Goal: Task Accomplishment & Management: Manage account settings

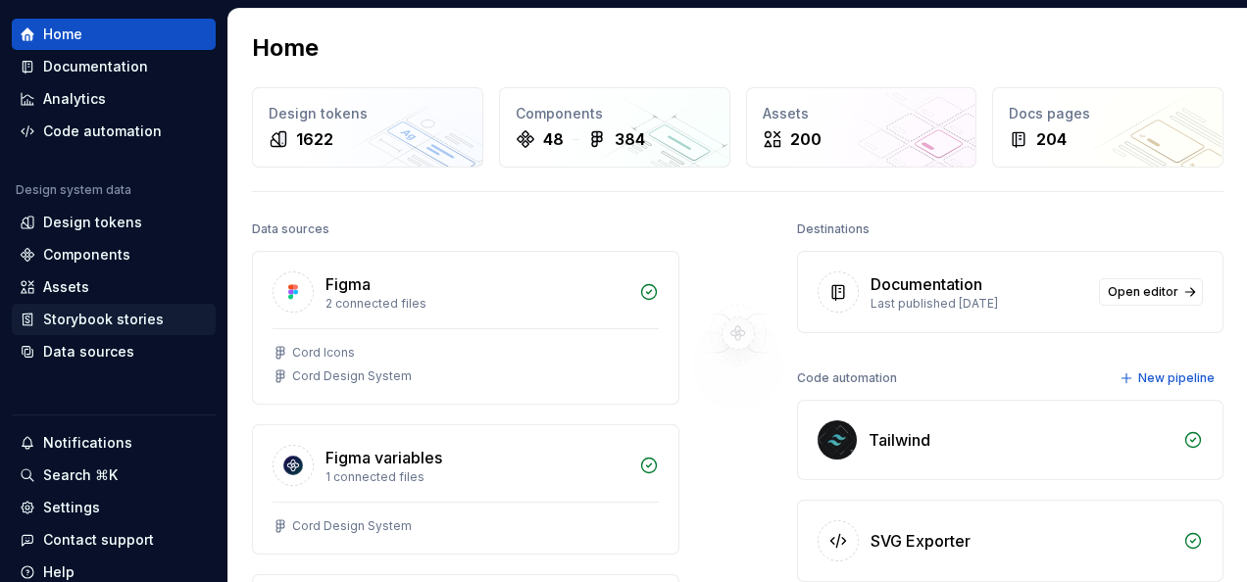
scroll to position [59, 0]
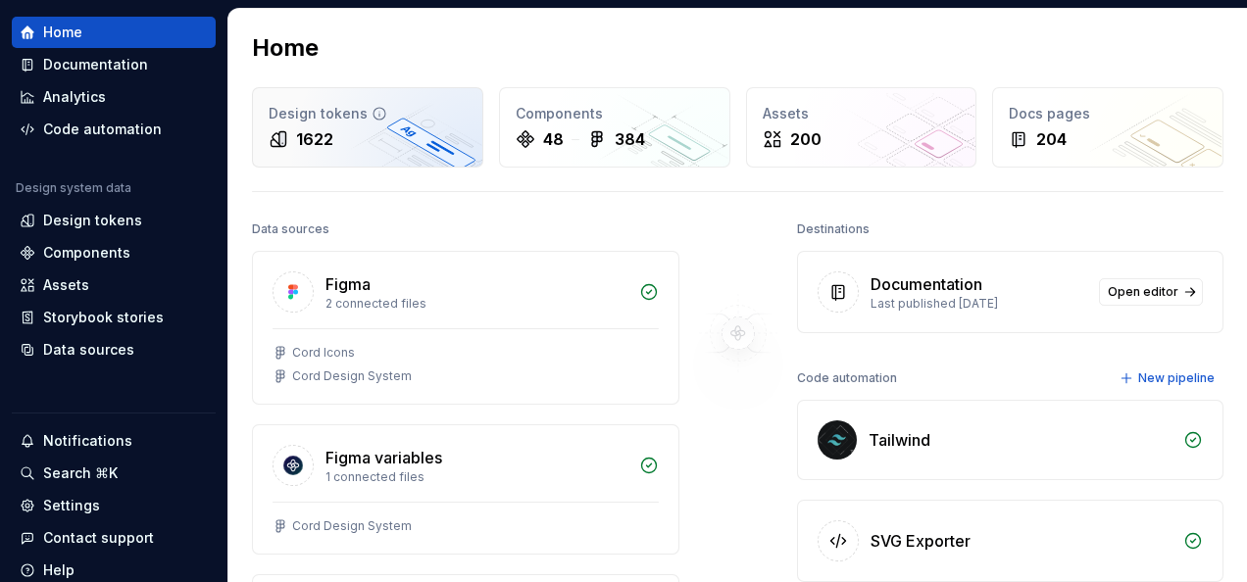
click at [306, 127] on div "1622" at bounding box center [314, 139] width 37 height 24
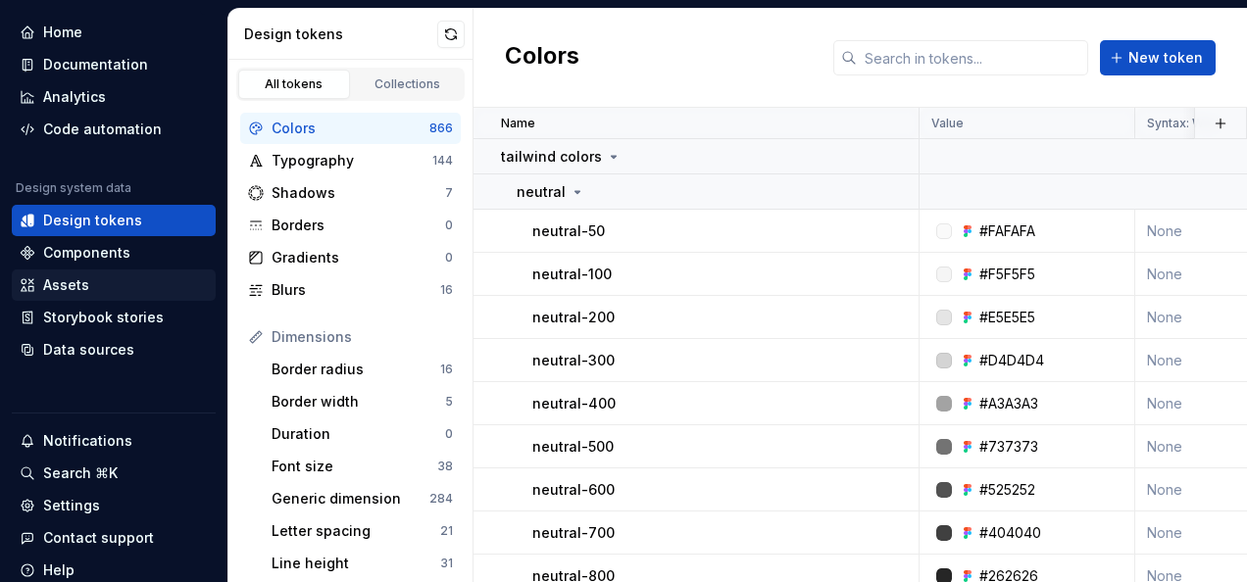
click at [86, 287] on div "Assets" at bounding box center [66, 286] width 46 height 20
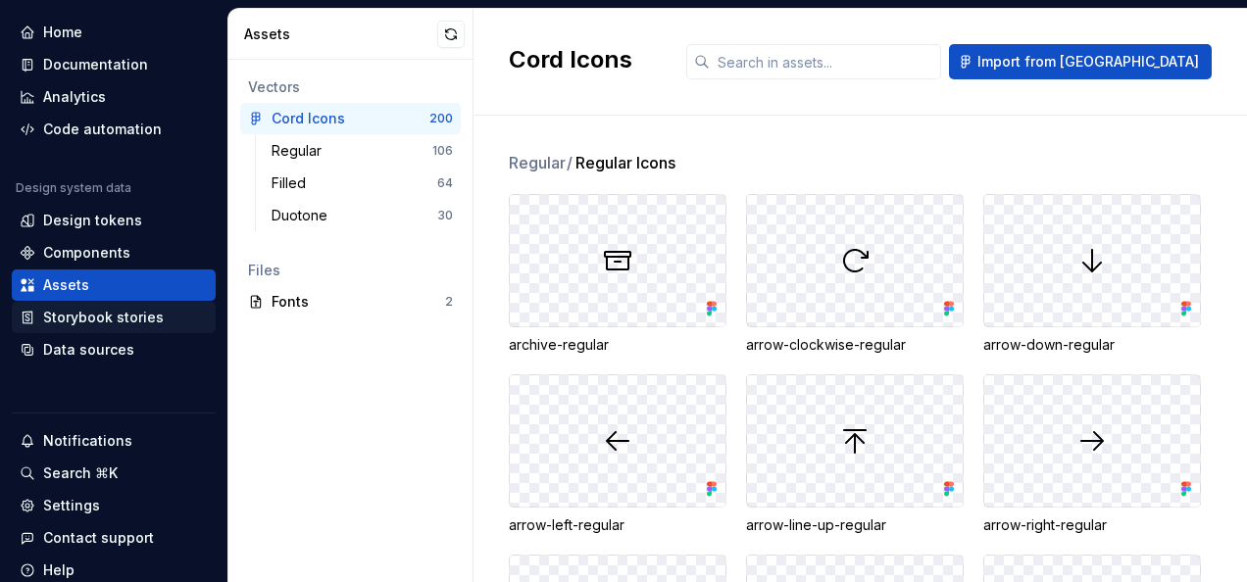
click at [86, 314] on div "Storybook stories" at bounding box center [103, 318] width 121 height 20
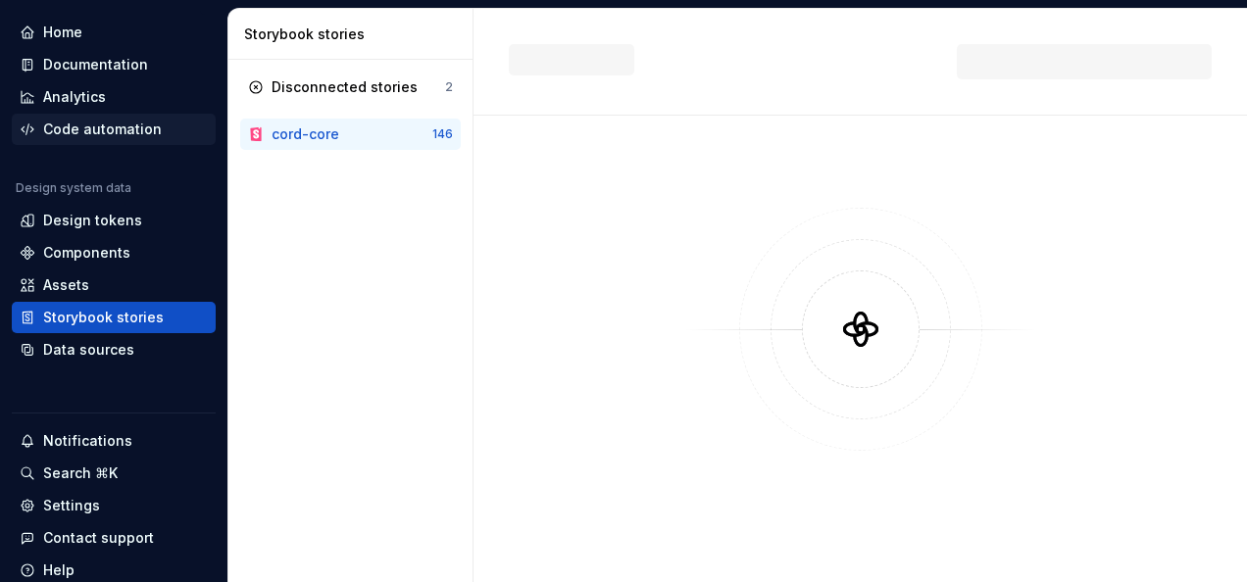
click at [129, 127] on div "Code automation" at bounding box center [102, 130] width 119 height 20
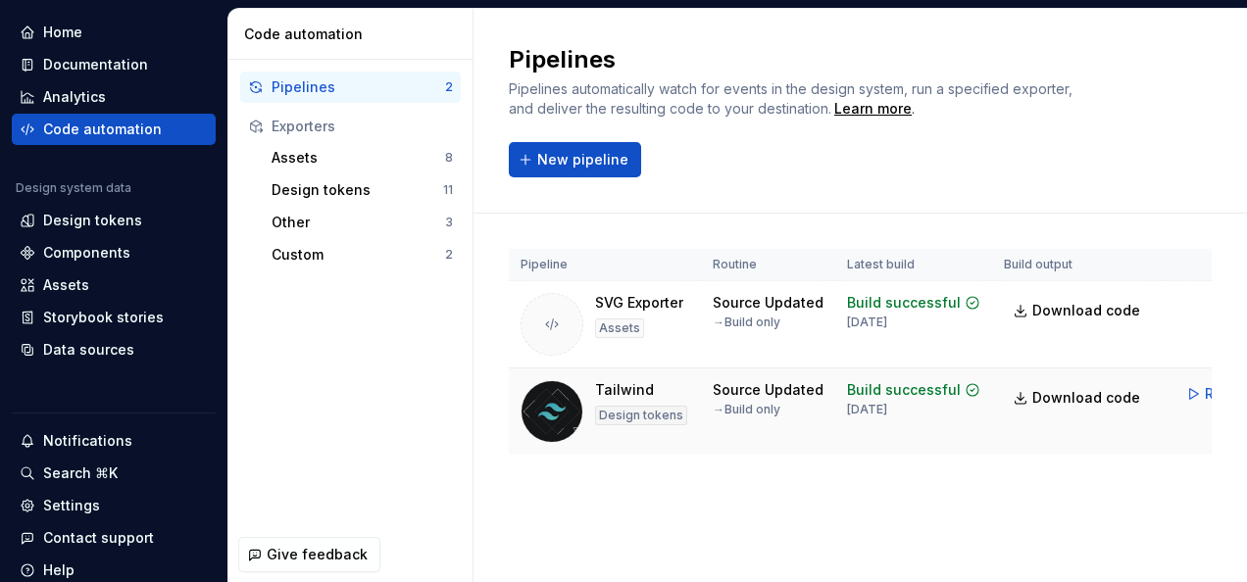
scroll to position [0, 68]
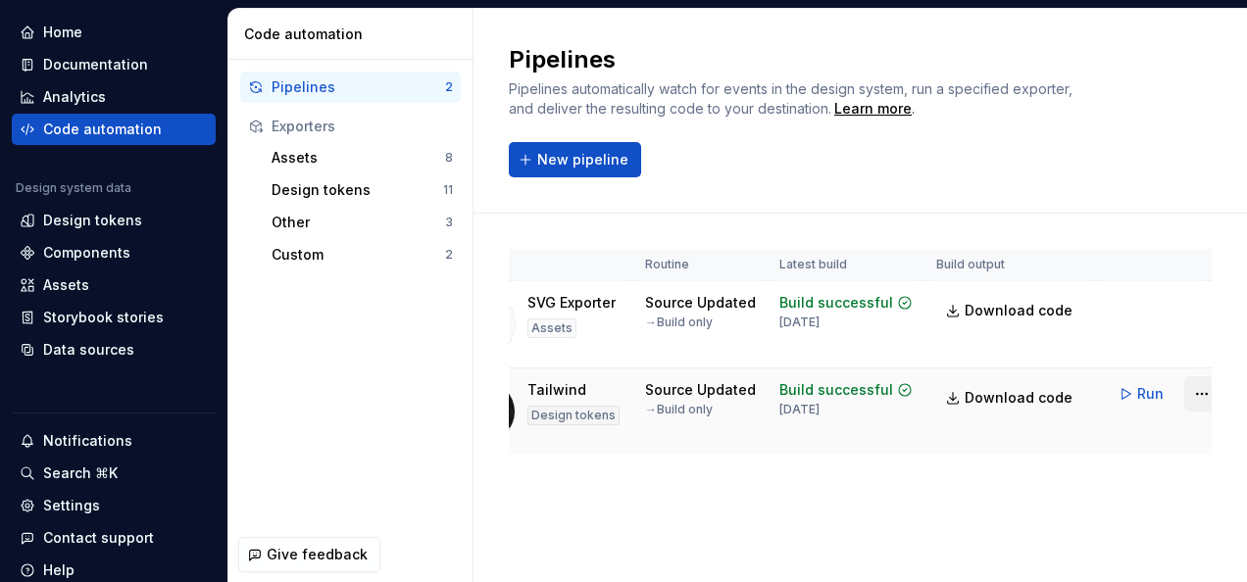
click at [1186, 394] on html "C/ Cord M Home Documentation Analytics Code automation Design system data Desig…" at bounding box center [623, 291] width 1247 height 582
click at [968, 539] on html "C/ Cord M Home Documentation Analytics Code automation Design system data Desig…" at bounding box center [623, 291] width 1247 height 582
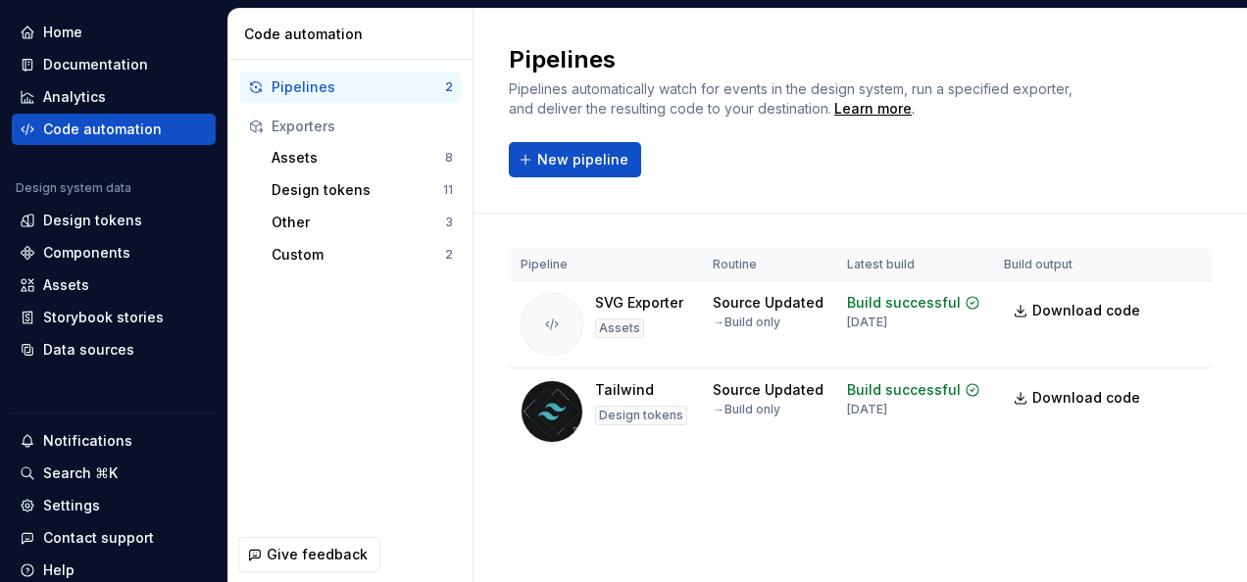
click at [4, 523] on div "Home Documentation Analytics Code automation Design system data Design tokens C…" at bounding box center [113, 301] width 227 height 601
click at [620, 385] on div "Tailwind" at bounding box center [624, 390] width 59 height 20
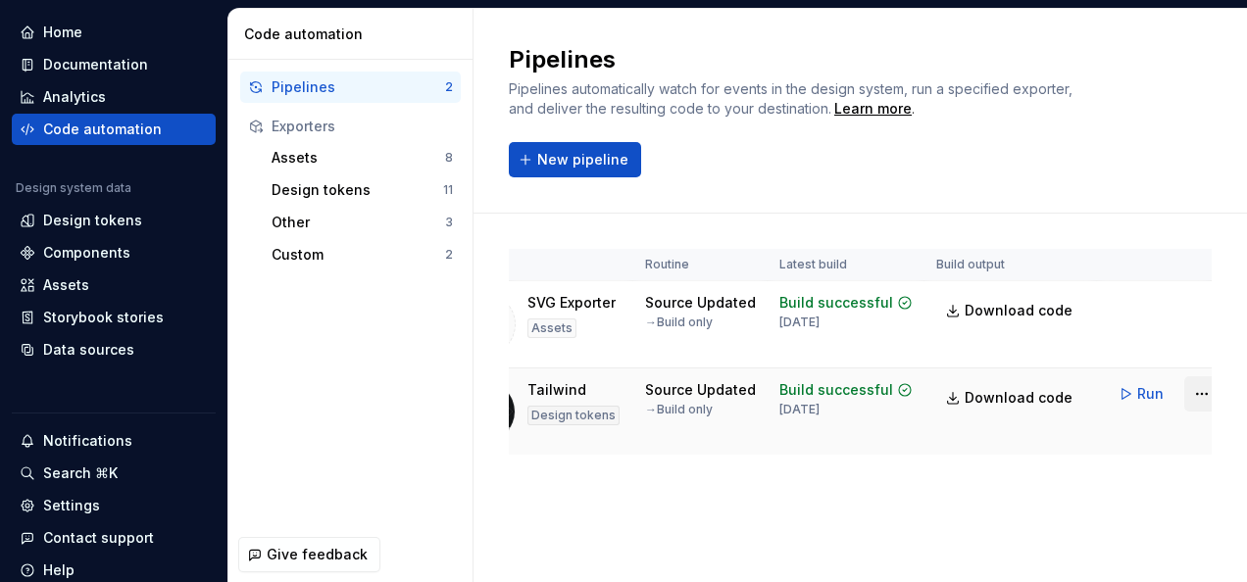
click at [1188, 392] on html "C/ Cord M Home Documentation Analytics Code automation Design system data Desig…" at bounding box center [623, 291] width 1247 height 582
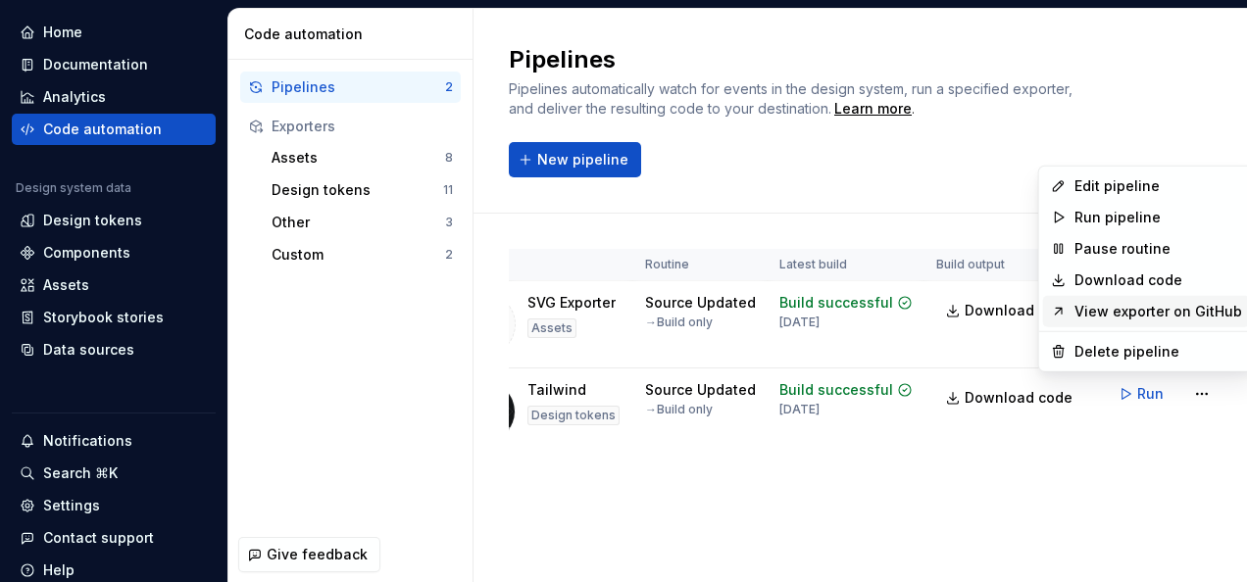
click at [1177, 310] on link "View exporter on GitHub" at bounding box center [1159, 312] width 168 height 20
click at [1179, 390] on html "C/ Cord M Home Documentation Analytics Code automation Design system data Desig…" at bounding box center [623, 291] width 1247 height 582
click at [1112, 179] on div "Edit pipeline" at bounding box center [1159, 186] width 168 height 20
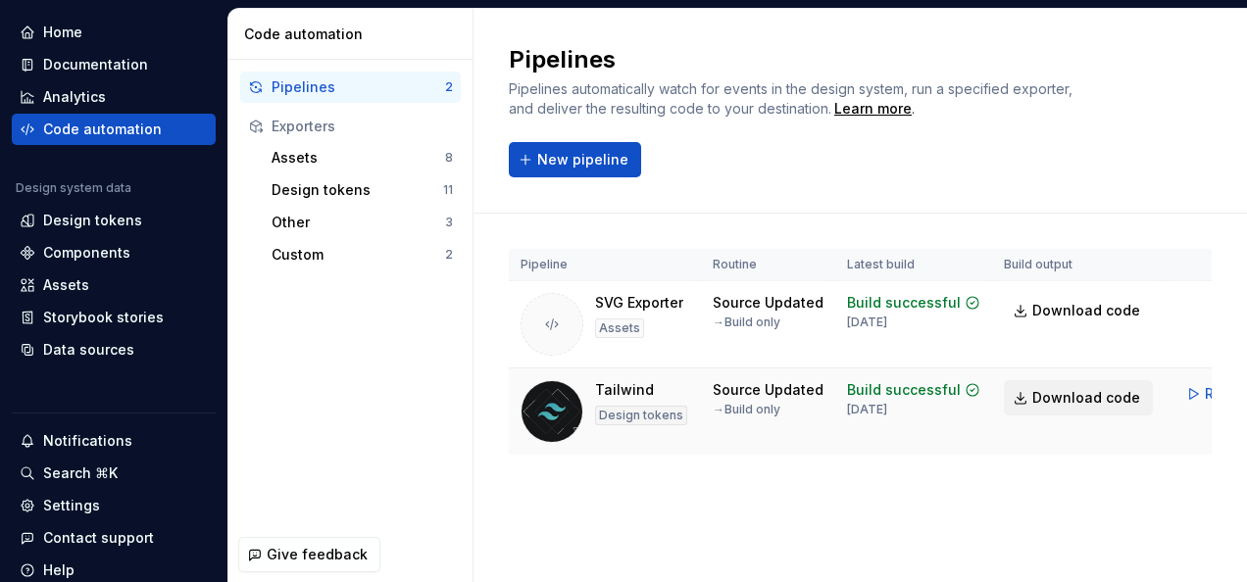
scroll to position [0, 68]
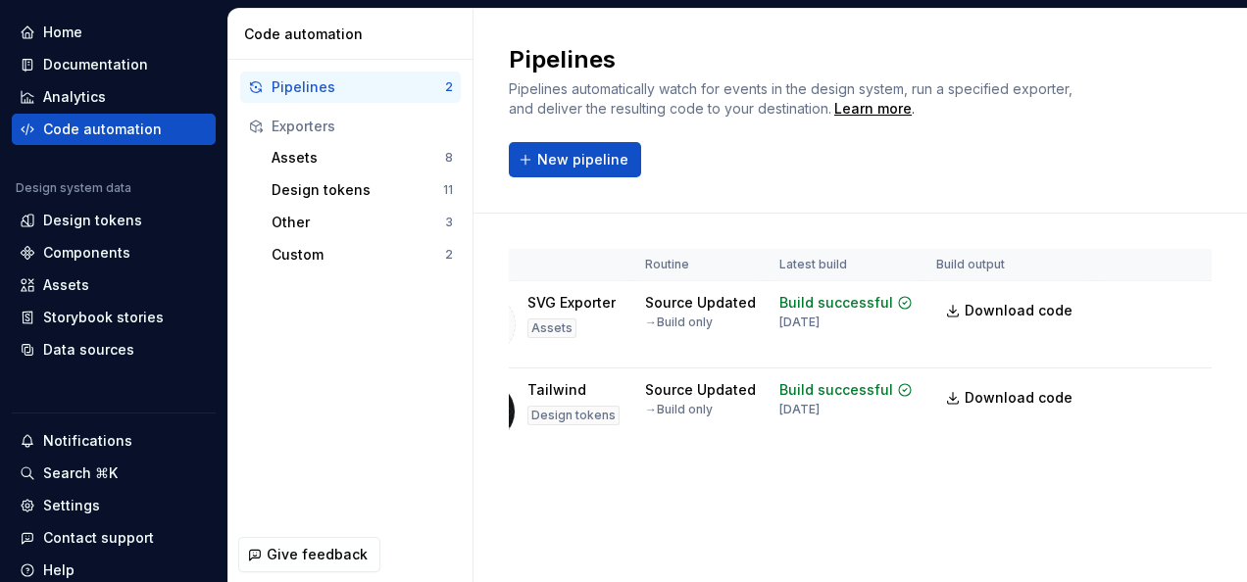
click at [1232, 226] on div "Pipeline Routine Latest build Build output SVG Exporter Assets Source Updated →…" at bounding box center [861, 372] width 774 height 316
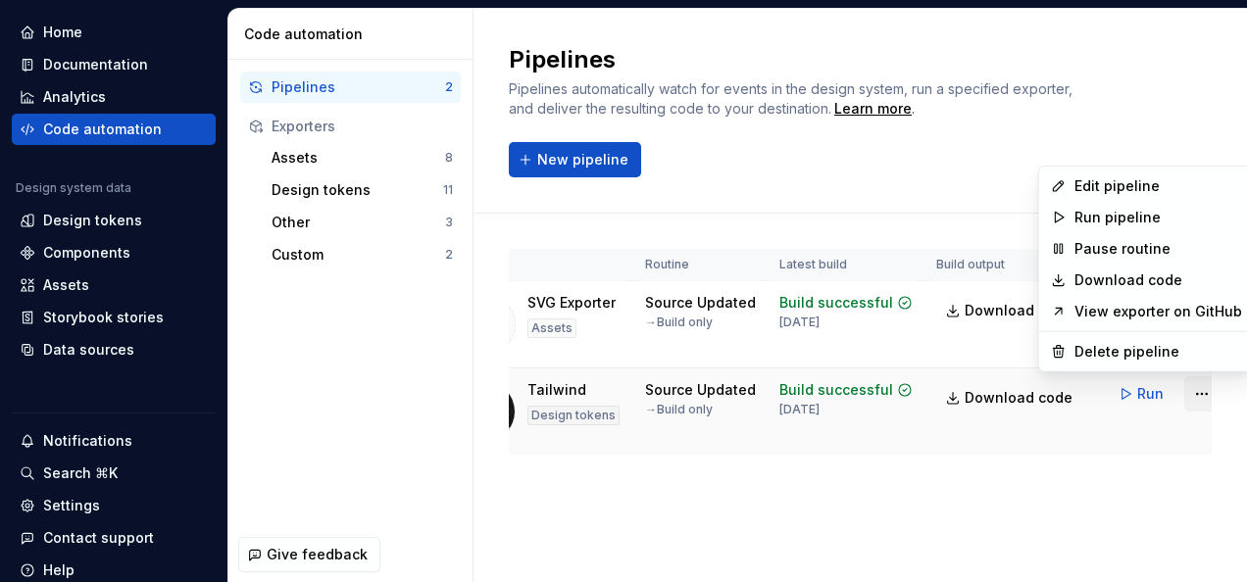
click at [1187, 392] on html "C/ Cord M Home Documentation Analytics Code automation Design system data Desig…" at bounding box center [623, 291] width 1247 height 582
click at [1184, 311] on link "View exporter on GitHub" at bounding box center [1159, 312] width 168 height 20
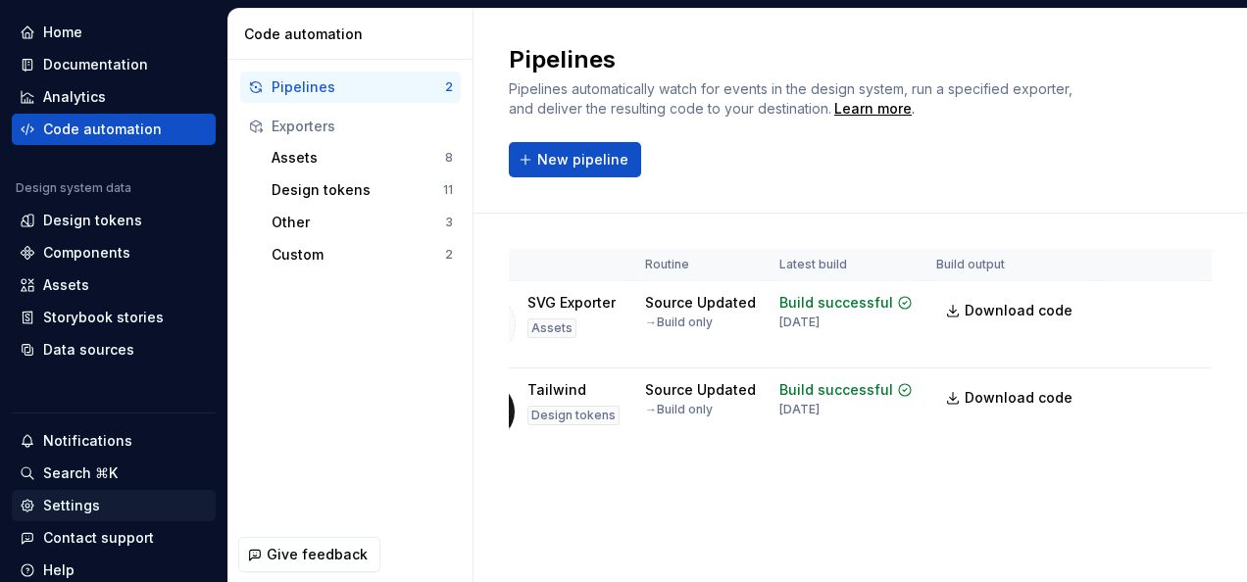
click at [63, 501] on div "Settings" at bounding box center [71, 506] width 57 height 20
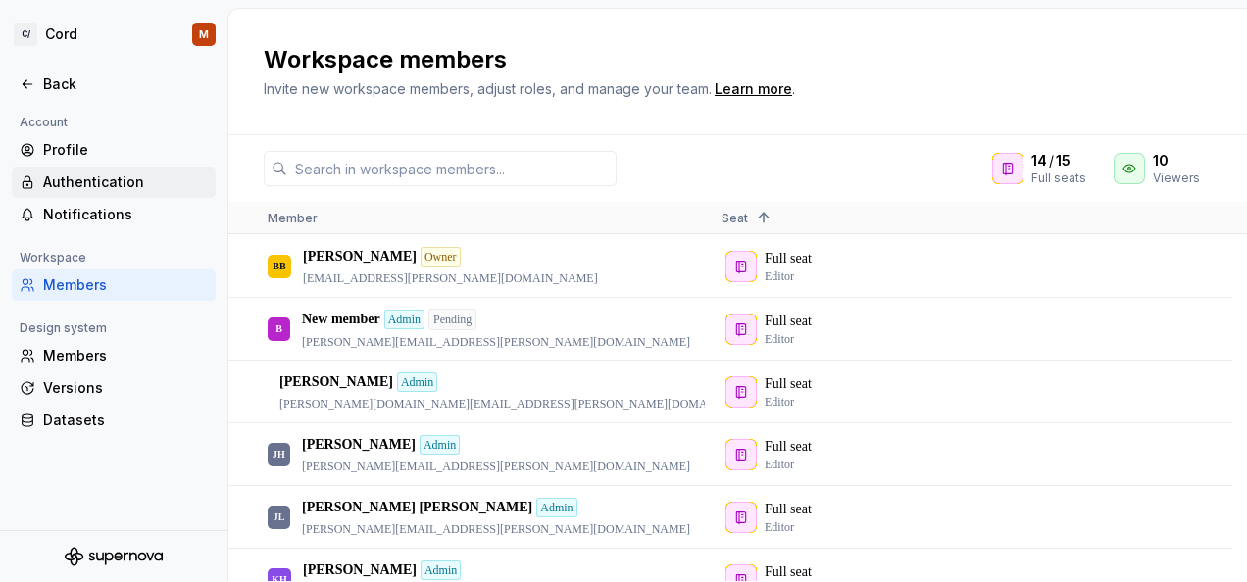
click at [140, 186] on div "Authentication" at bounding box center [125, 183] width 165 height 20
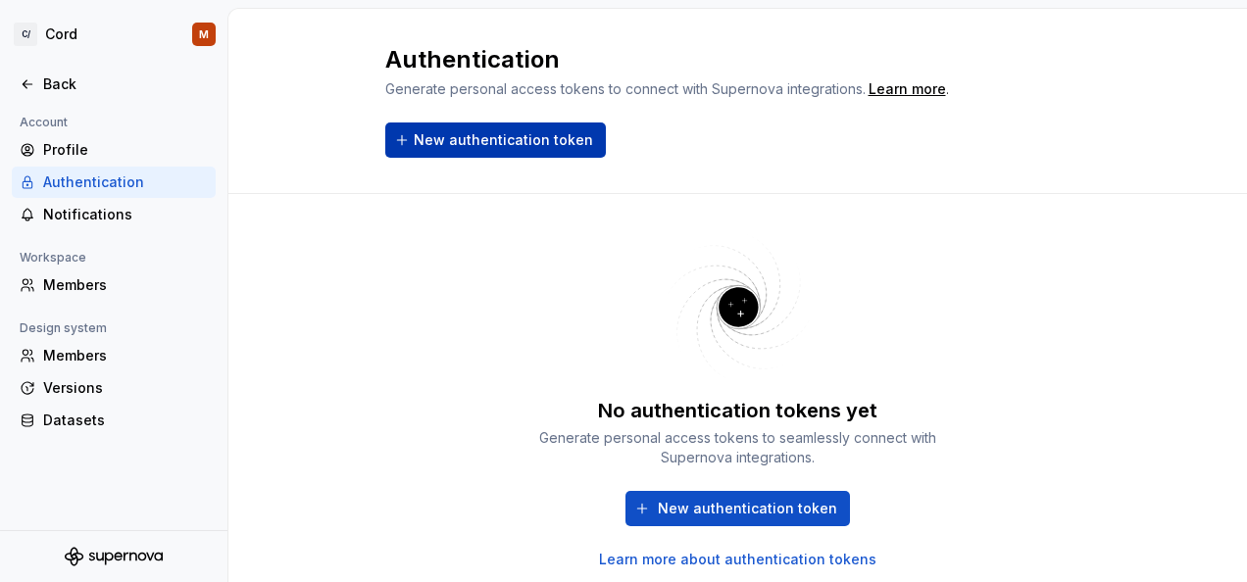
click at [528, 138] on span "New authentication token" at bounding box center [503, 140] width 179 height 20
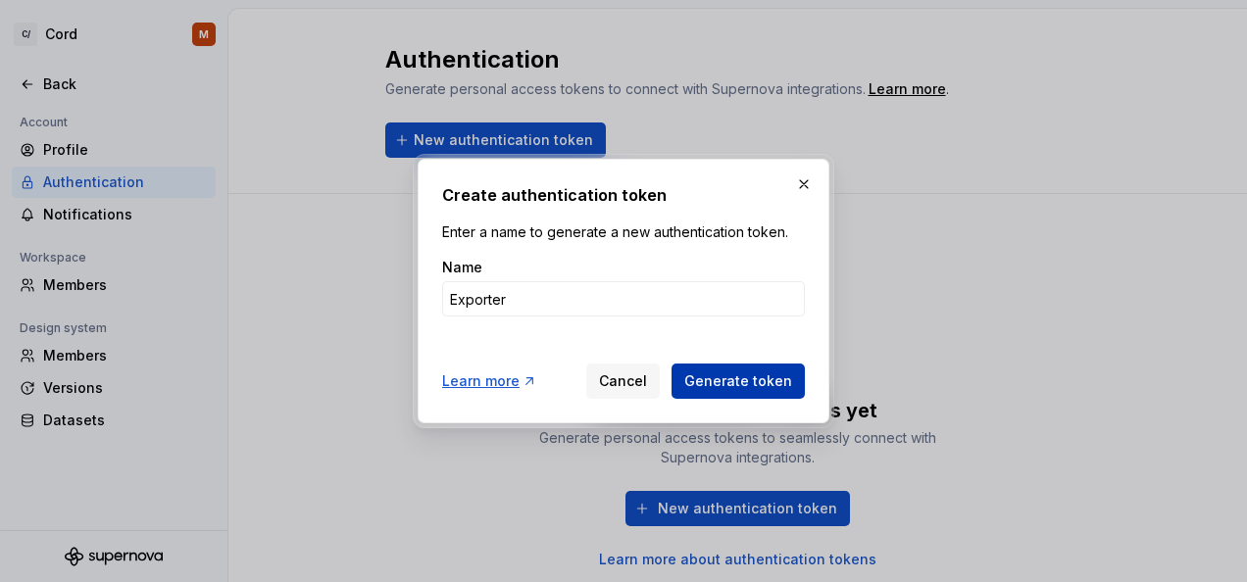
type input "Exporter"
click at [714, 384] on span "Generate token" at bounding box center [738, 382] width 108 height 20
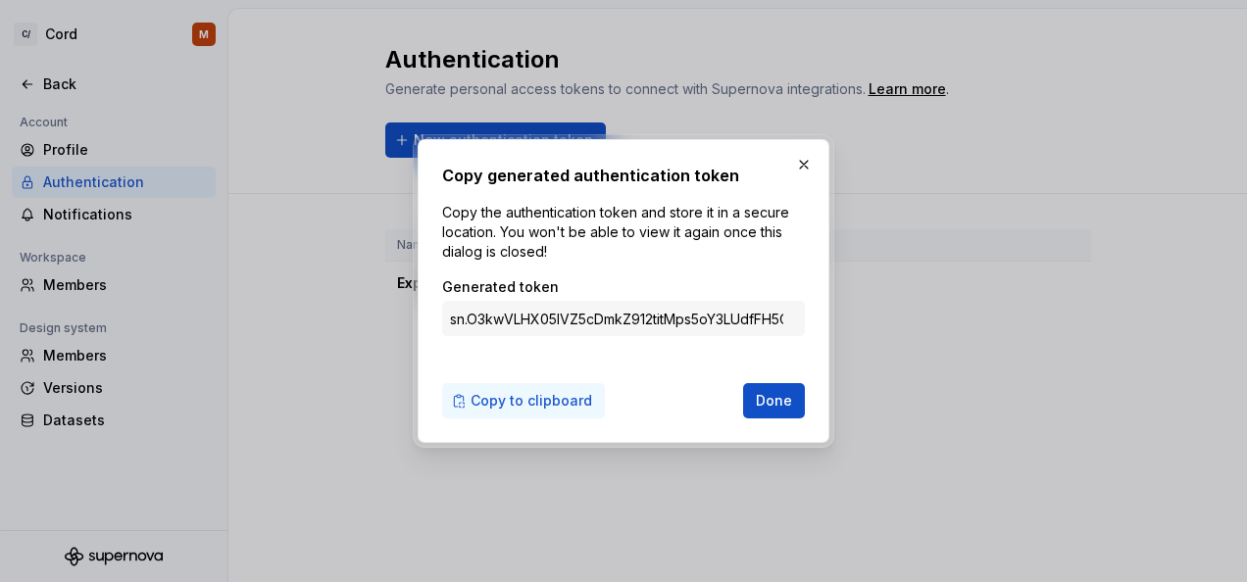
click at [545, 398] on span "Copy to clipboard" at bounding box center [532, 401] width 122 height 20
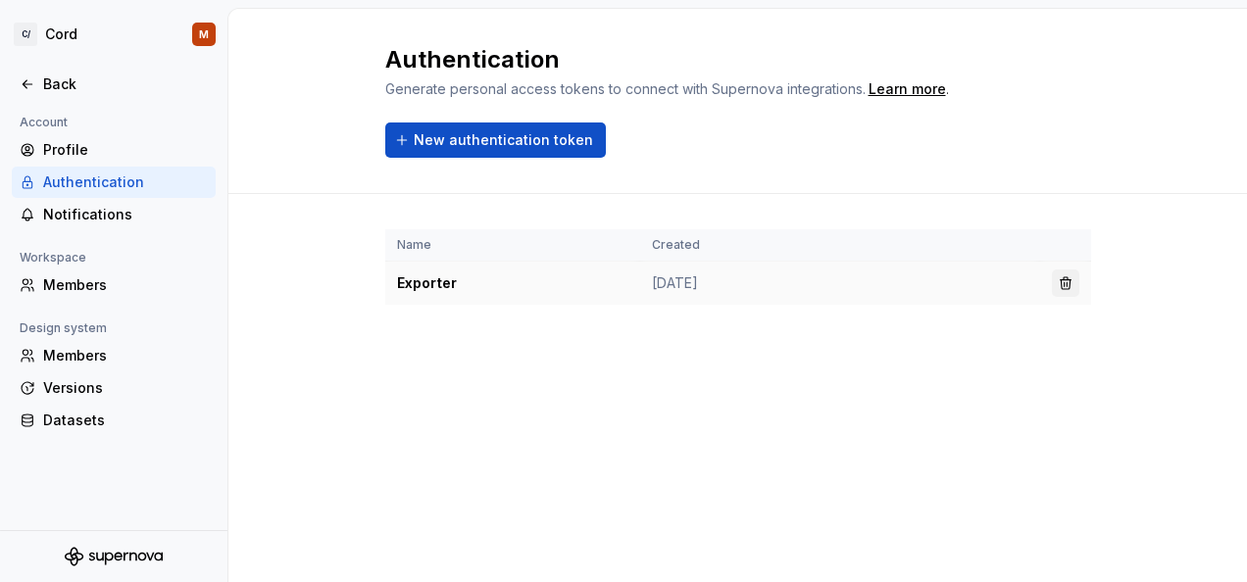
click at [1063, 281] on button "button" at bounding box center [1065, 283] width 27 height 27
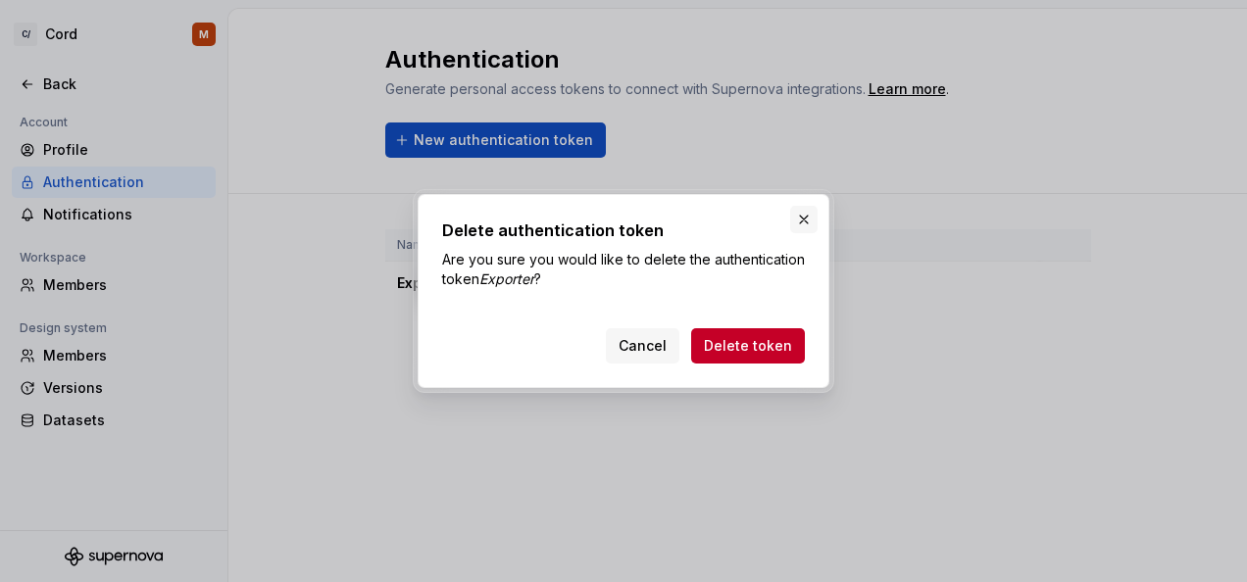
click at [806, 220] on button "button" at bounding box center [803, 219] width 27 height 27
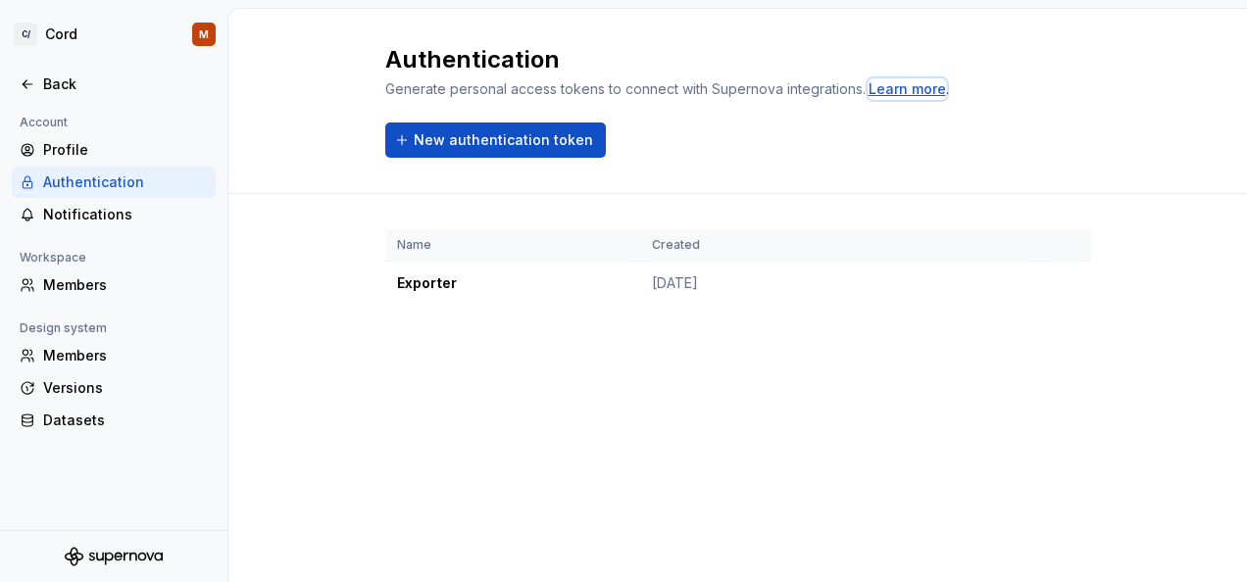
click at [908, 90] on div "Learn more" at bounding box center [907, 89] width 77 height 20
click at [1065, 285] on button "button" at bounding box center [1065, 283] width 27 height 27
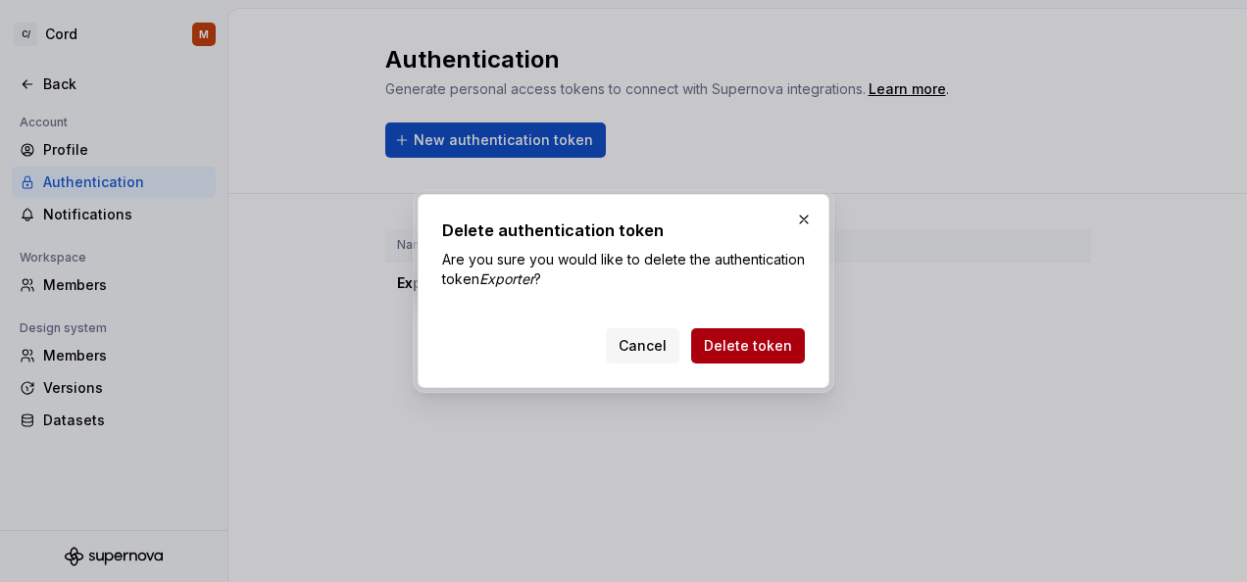
click at [762, 345] on span "Delete token" at bounding box center [748, 346] width 88 height 20
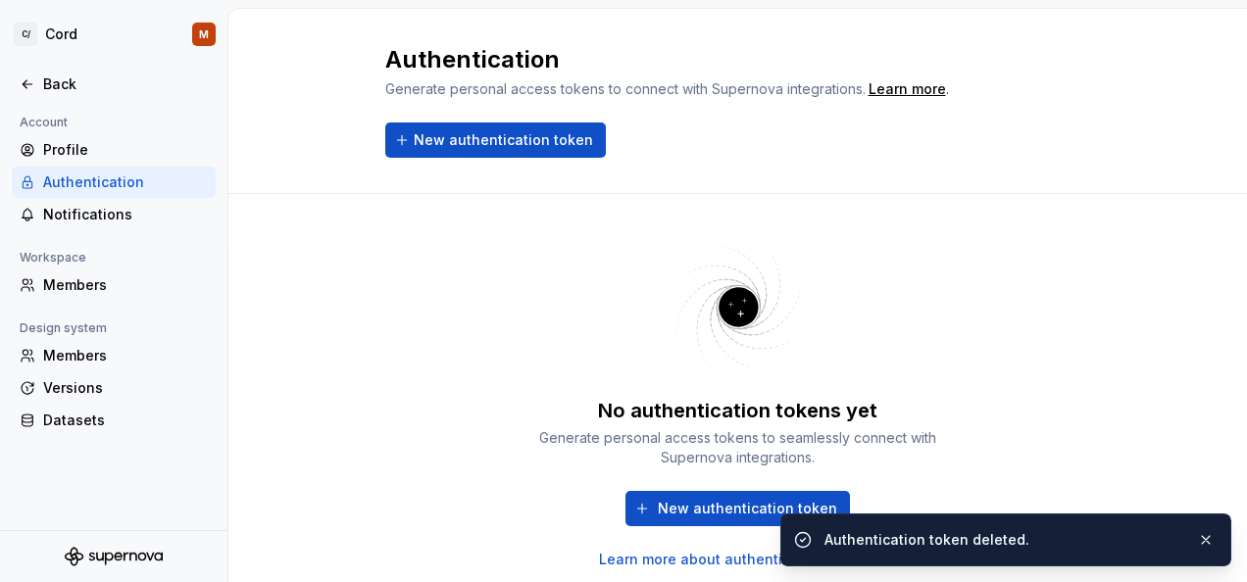
scroll to position [61, 0]
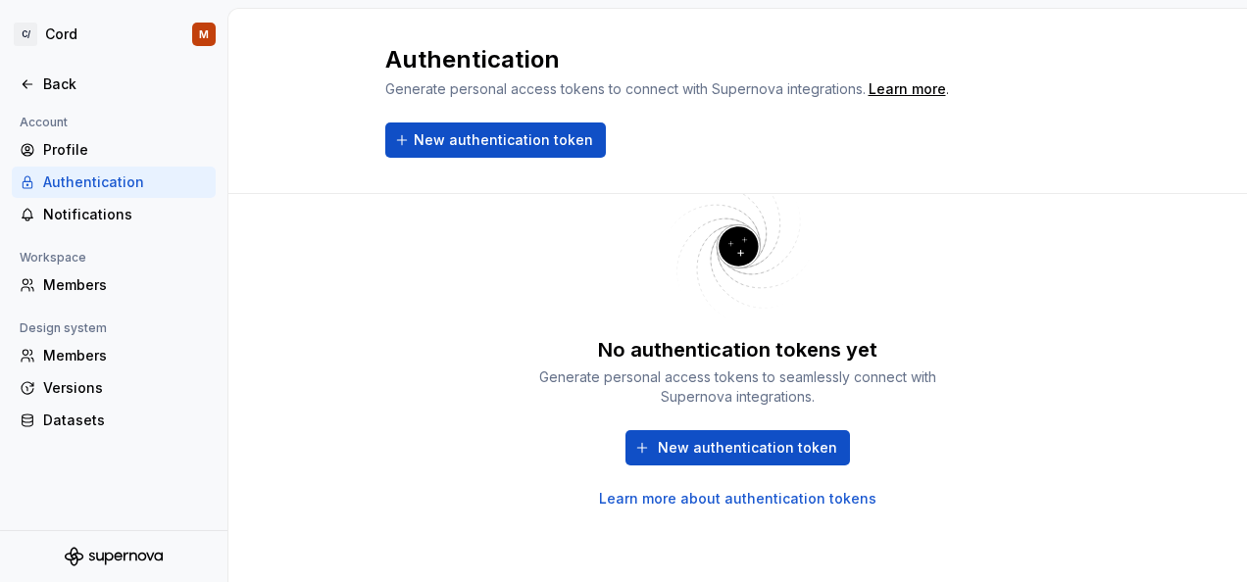
click at [693, 498] on link "Learn more about authentication tokens" at bounding box center [737, 499] width 277 height 20
